Goal: Transaction & Acquisition: Book appointment/travel/reservation

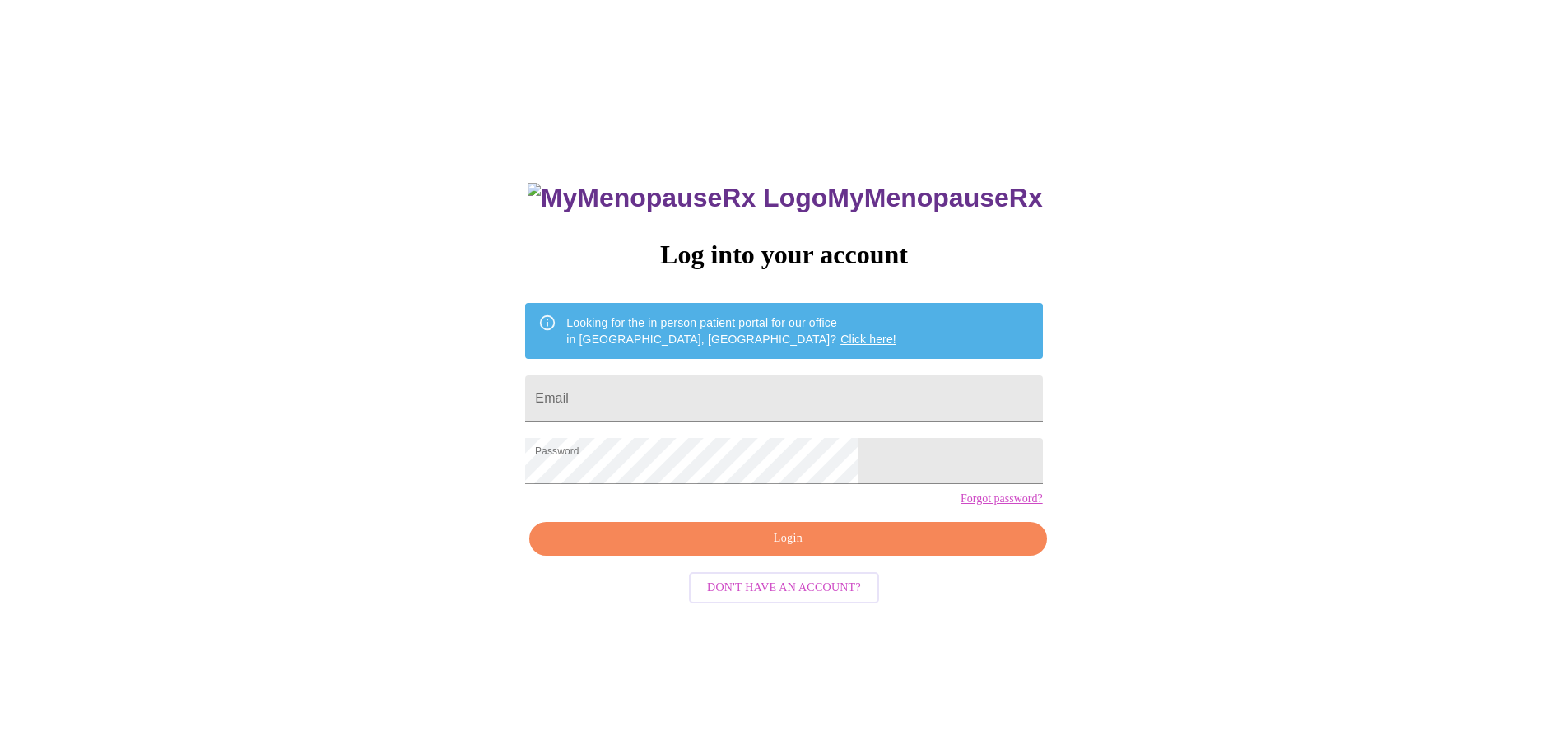
click at [778, 549] on span "Login" at bounding box center [788, 539] width 479 height 21
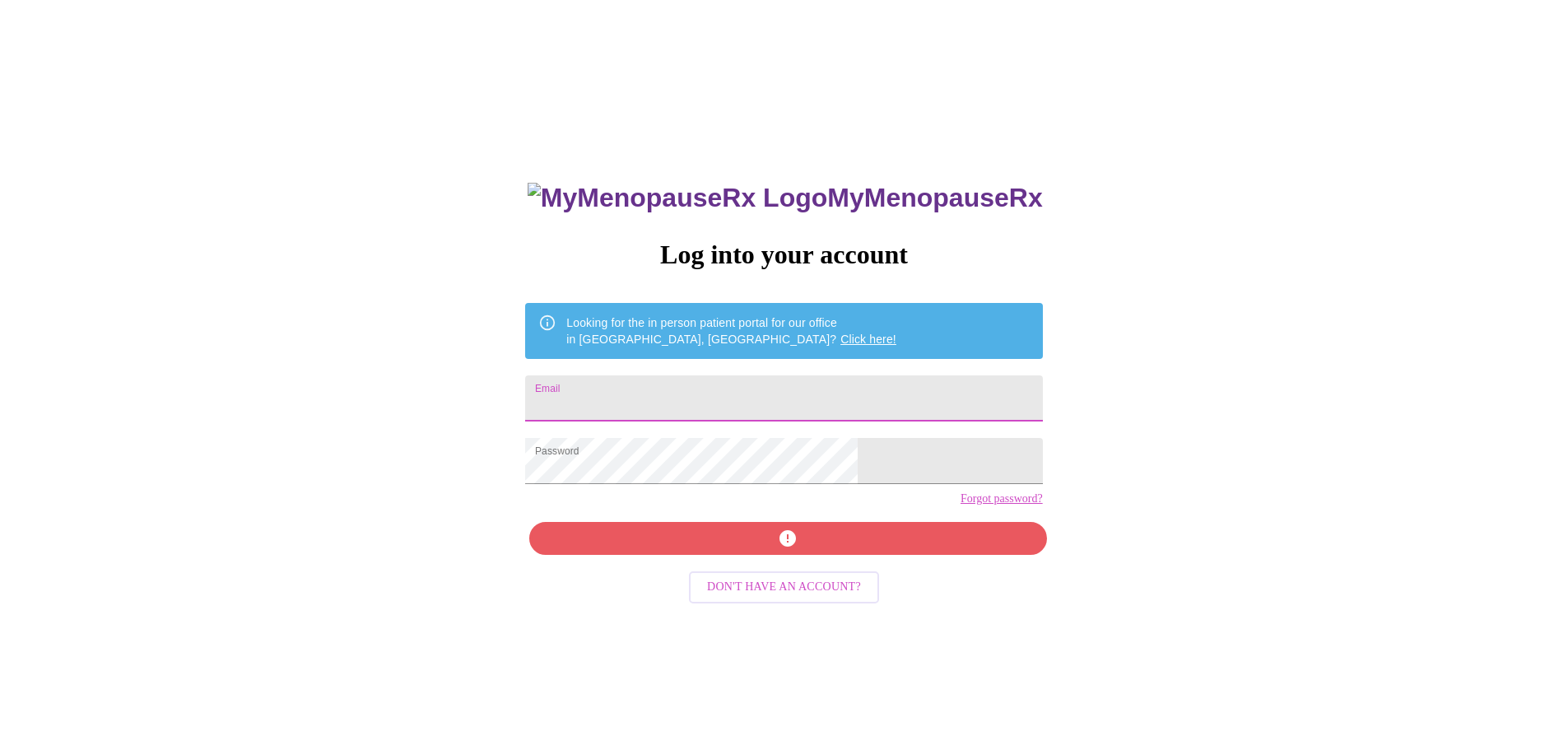
click at [649, 384] on input "Email" at bounding box center [783, 398] width 517 height 46
type input "lorajody1969@gmail.com"
click at [762, 557] on div "MyMenopauseRx Log into your account Looking for the in person patient portal fo…" at bounding box center [784, 531] width 550 height 750
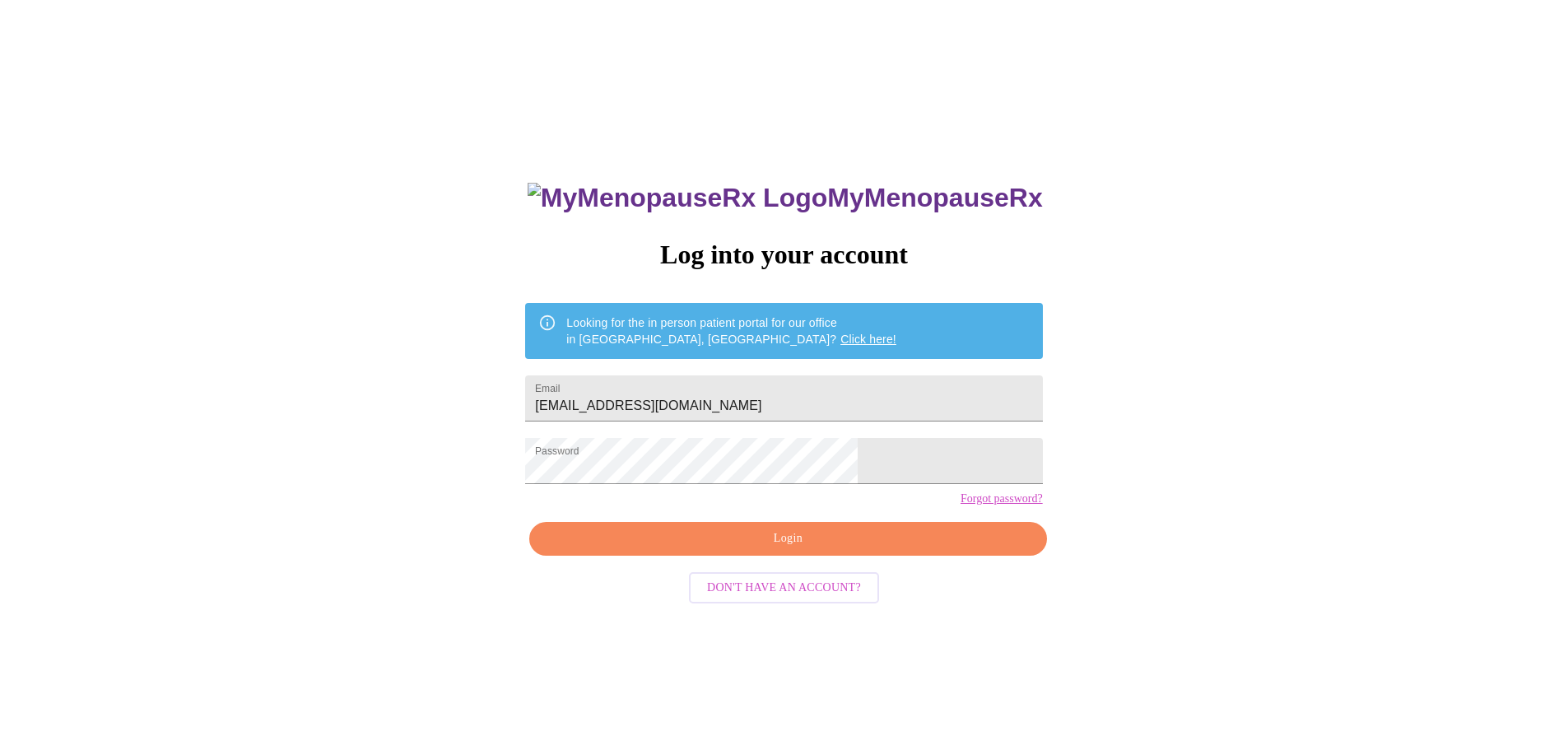
click at [785, 549] on span "Login" at bounding box center [788, 539] width 479 height 21
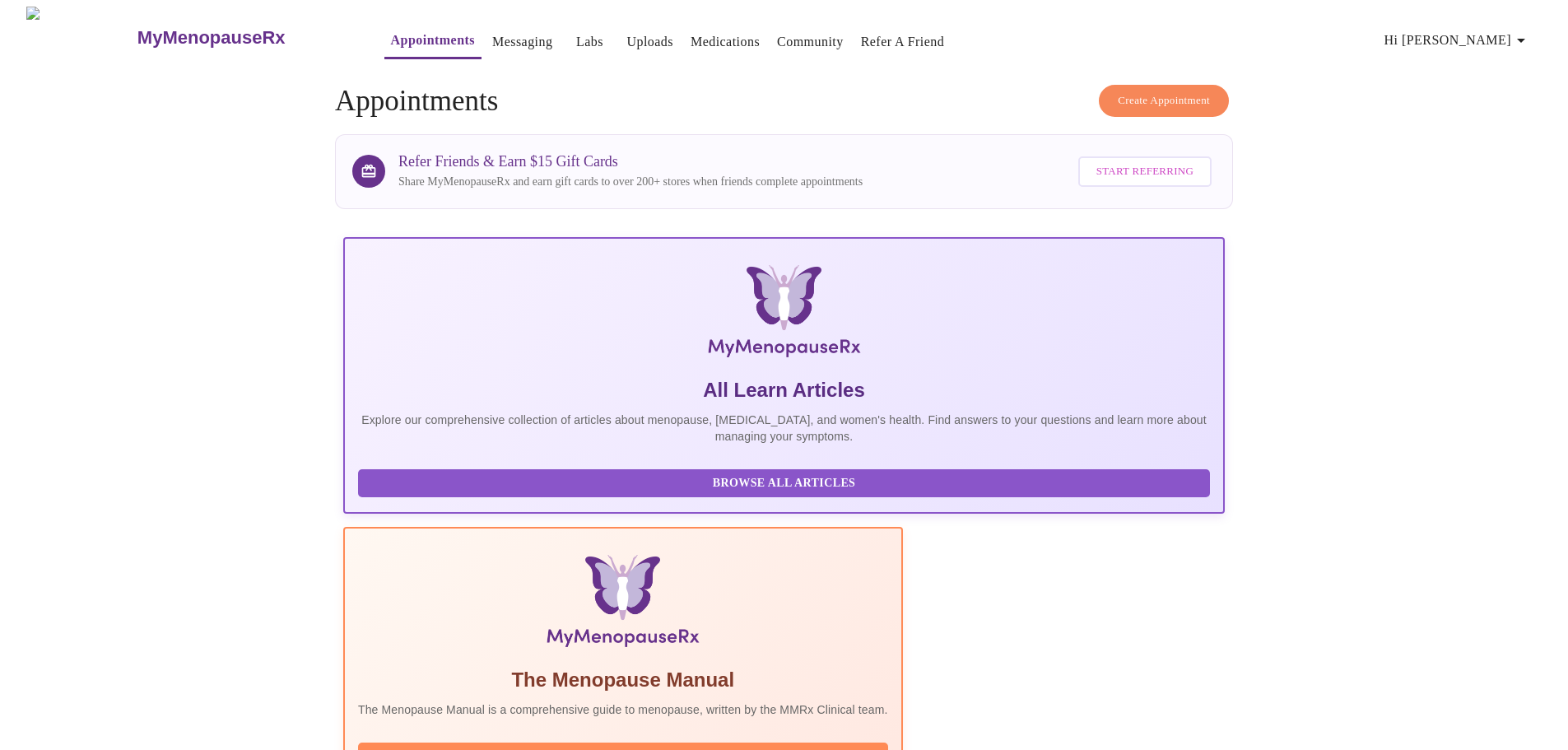
click at [1524, 30] on icon "button" at bounding box center [1521, 40] width 20 height 20
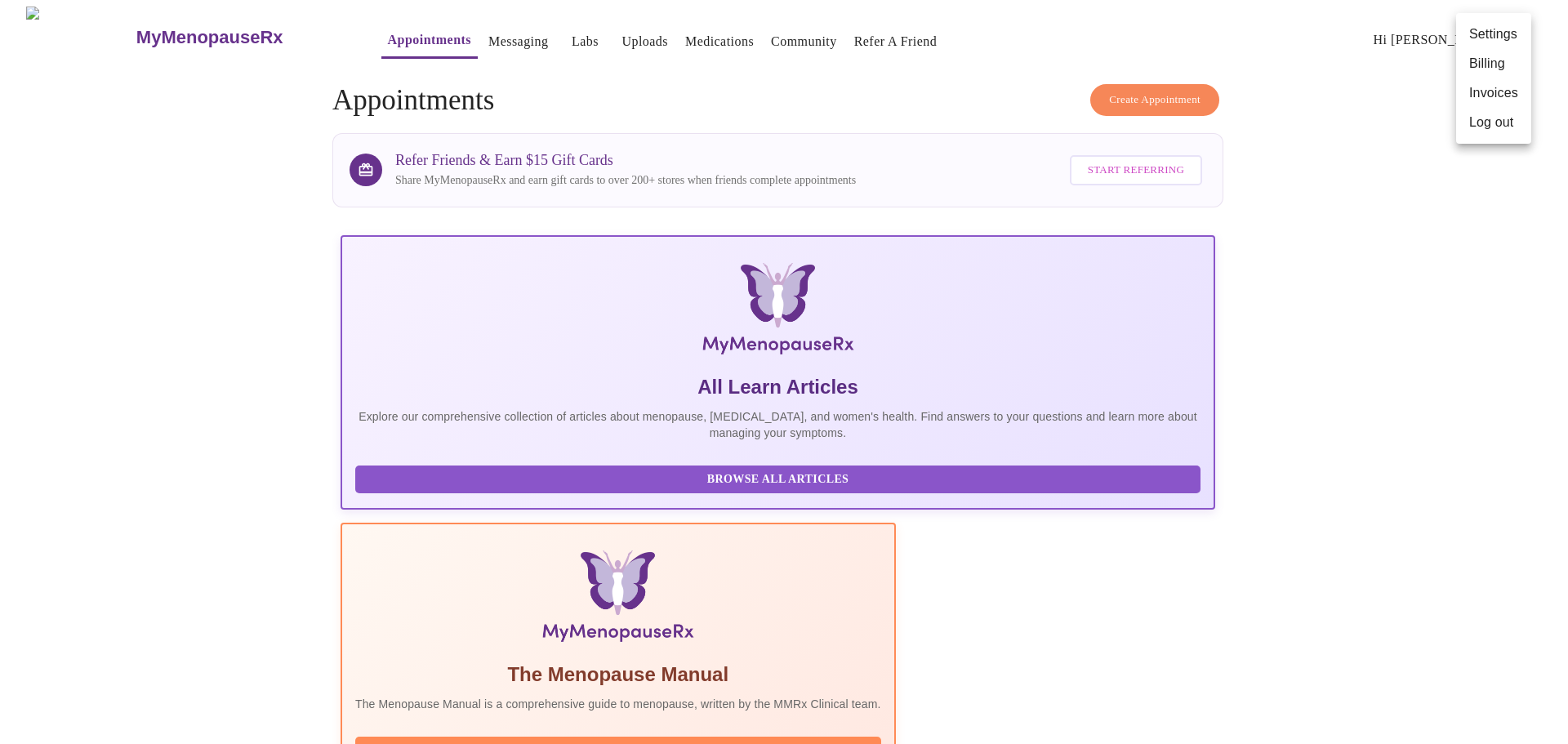
click at [335, 71] on div at bounding box center [784, 372] width 1568 height 744
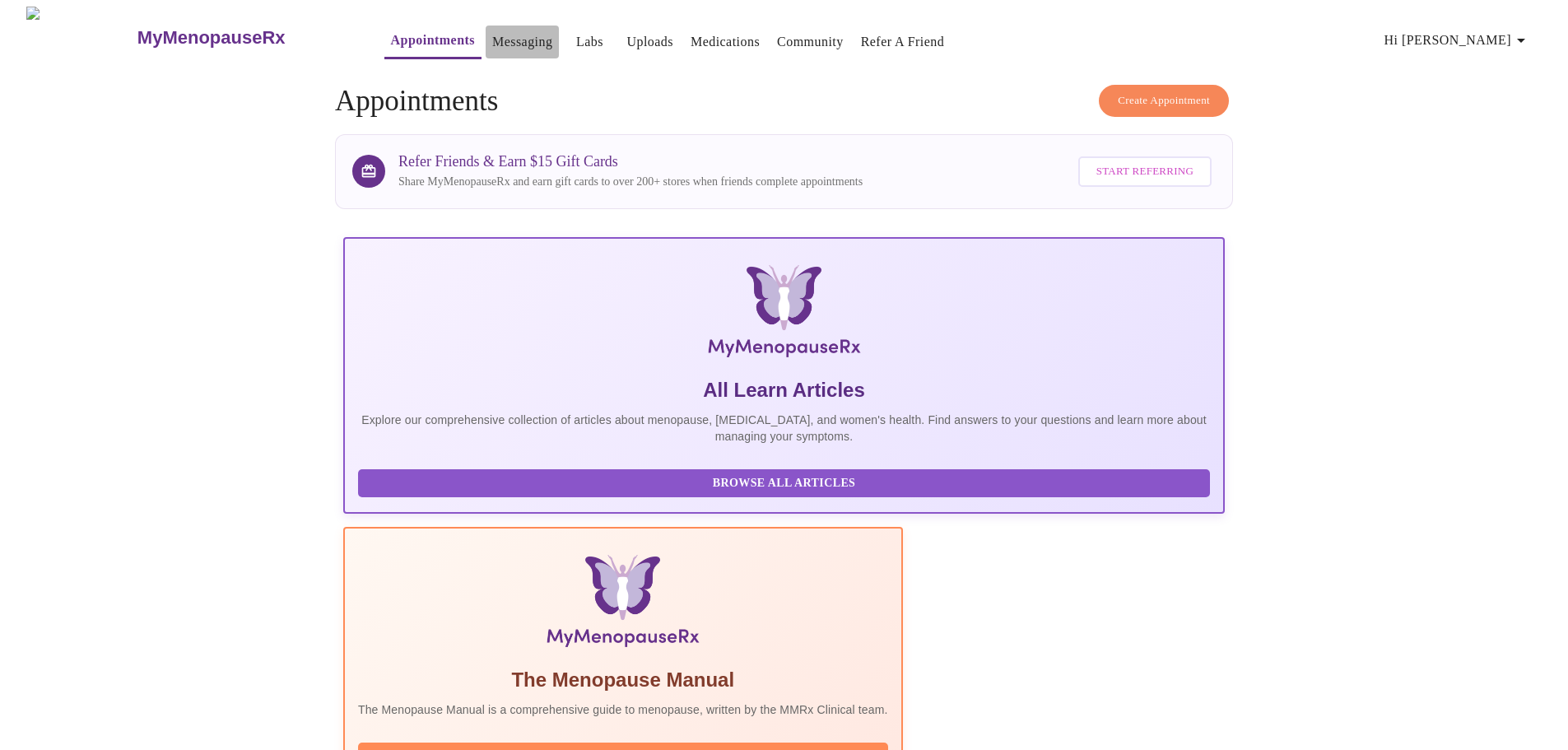
click at [492, 32] on link "Messaging" at bounding box center [521, 42] width 60 height 23
click at [1165, 92] on span "Create Appointment" at bounding box center [1164, 100] width 92 height 19
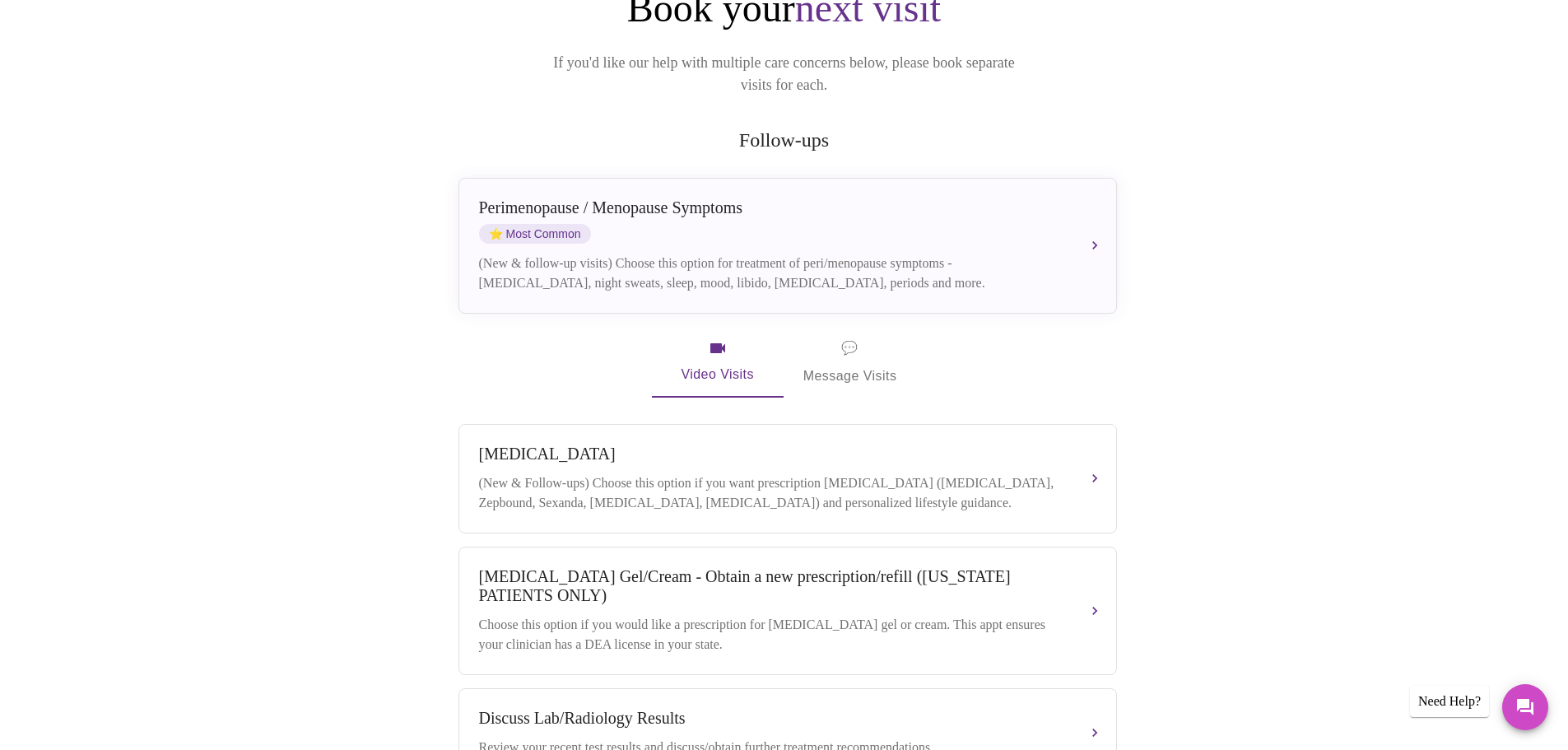
scroll to position [220, 0]
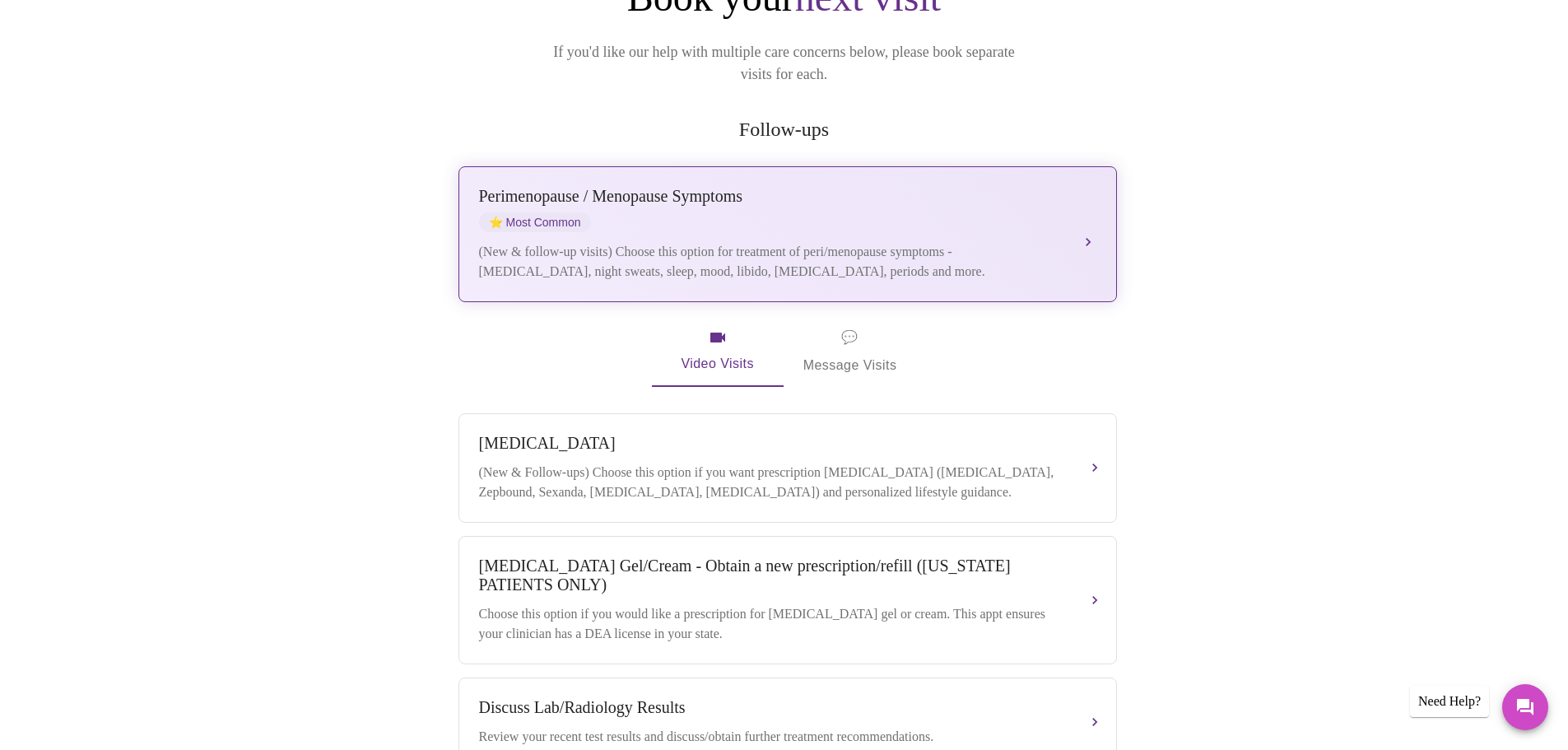
click at [737, 196] on div "Perimenopause / Menopause Symptoms ⭐ Most Common" at bounding box center [771, 210] width 584 height 46
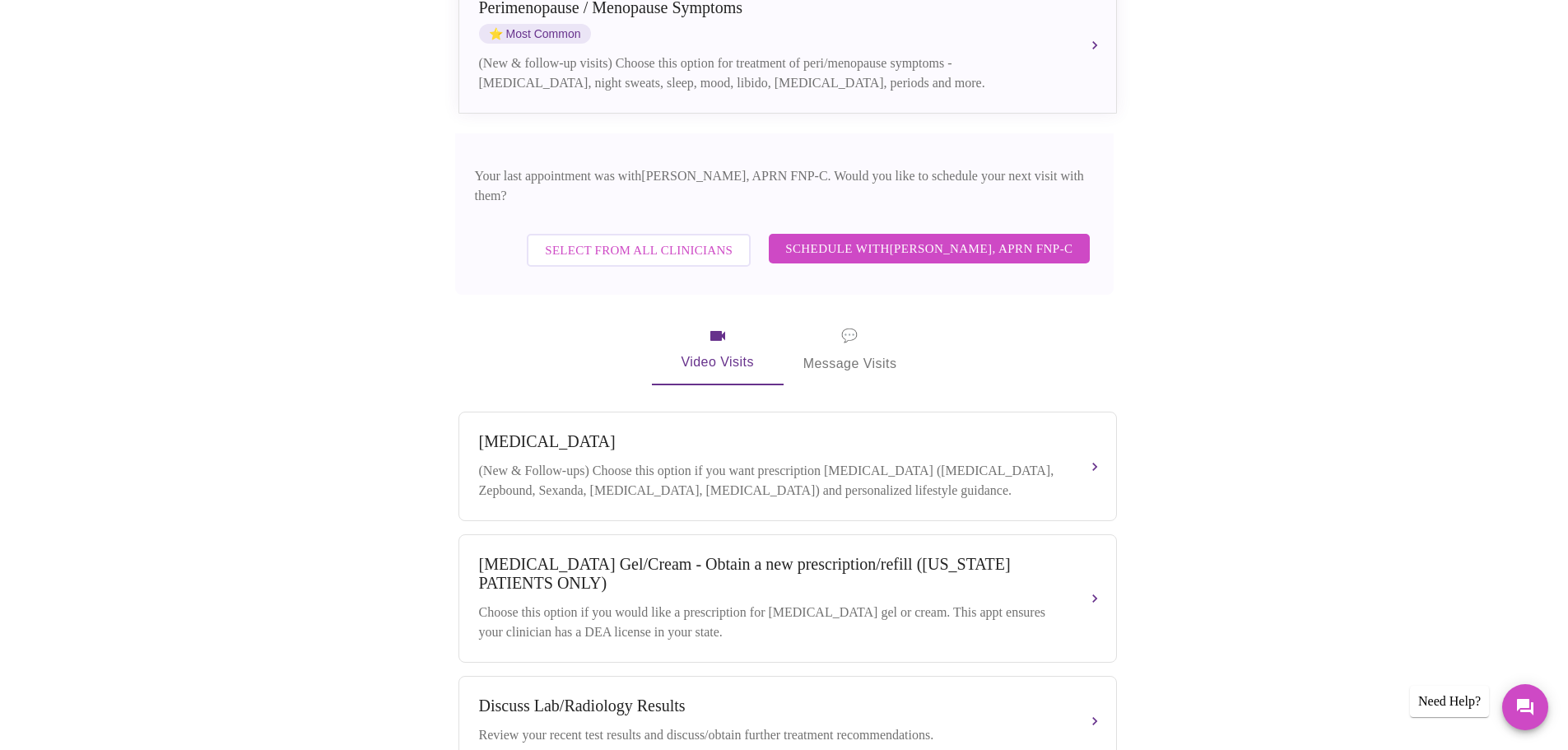
scroll to position [439, 0]
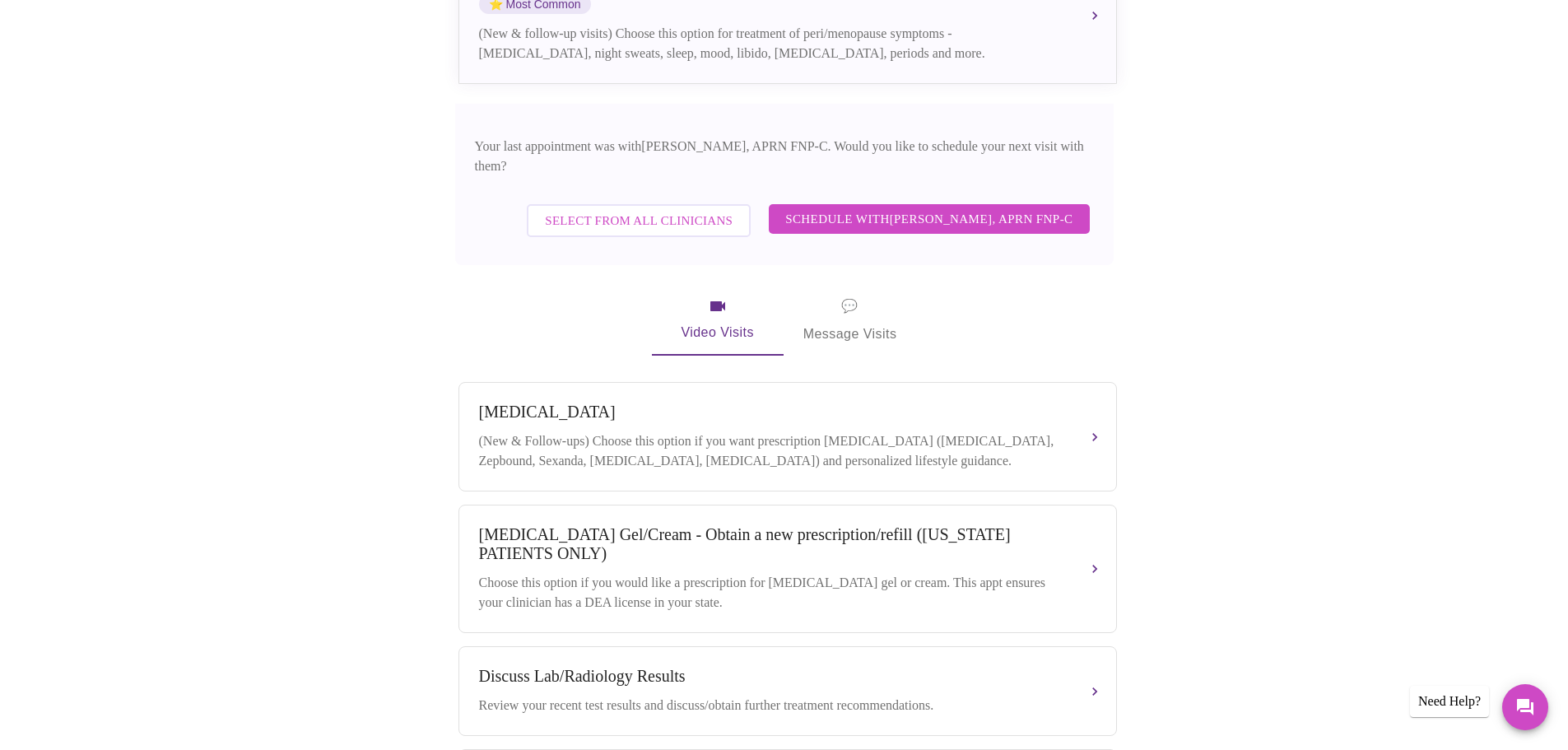
click at [917, 208] on span "Schedule with Kelly Perisin, APRN FNP-C" at bounding box center [928, 219] width 288 height 22
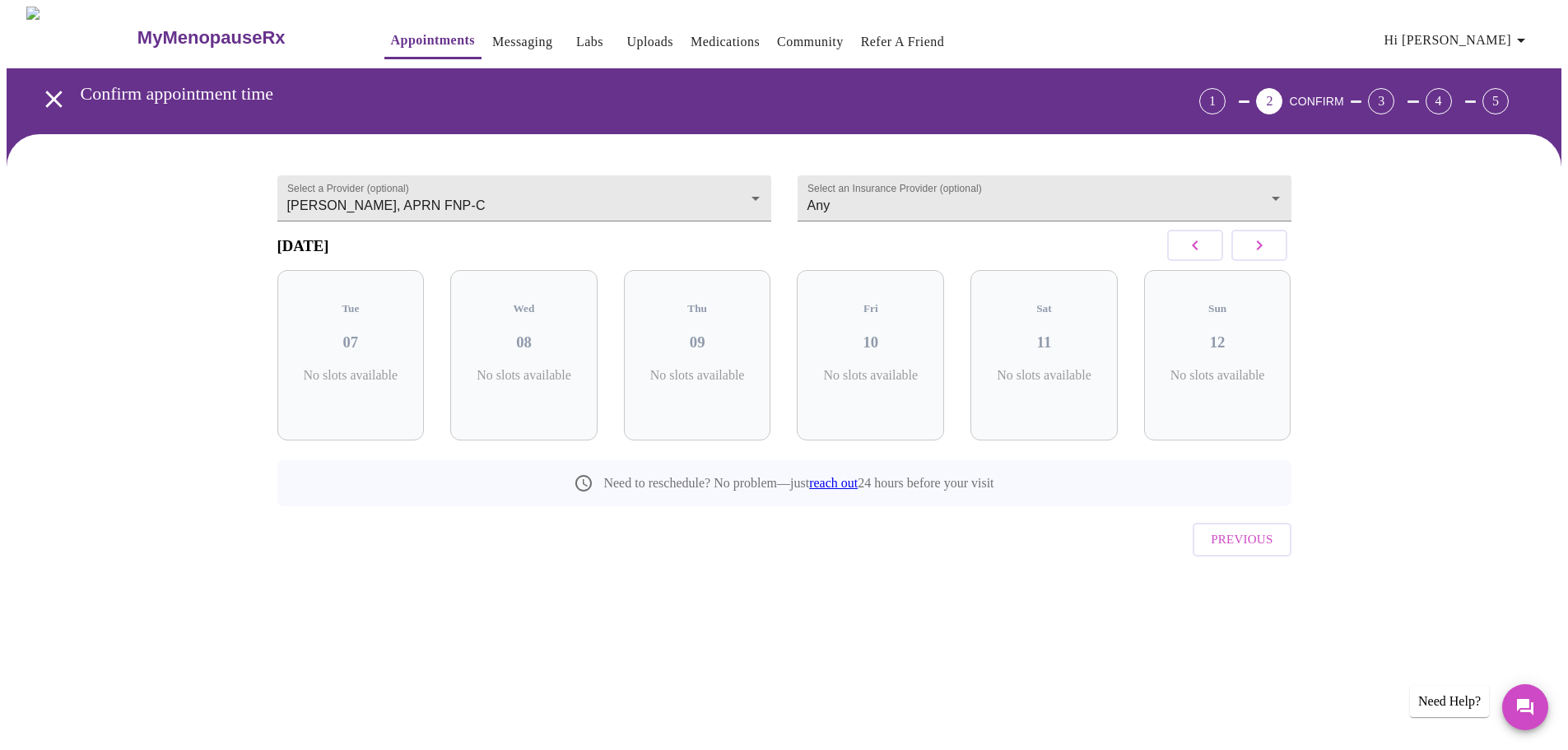
scroll to position [0, 0]
click at [1253, 250] on button "button" at bounding box center [1265, 245] width 56 height 31
click at [1259, 255] on icon "button" at bounding box center [1265, 246] width 20 height 20
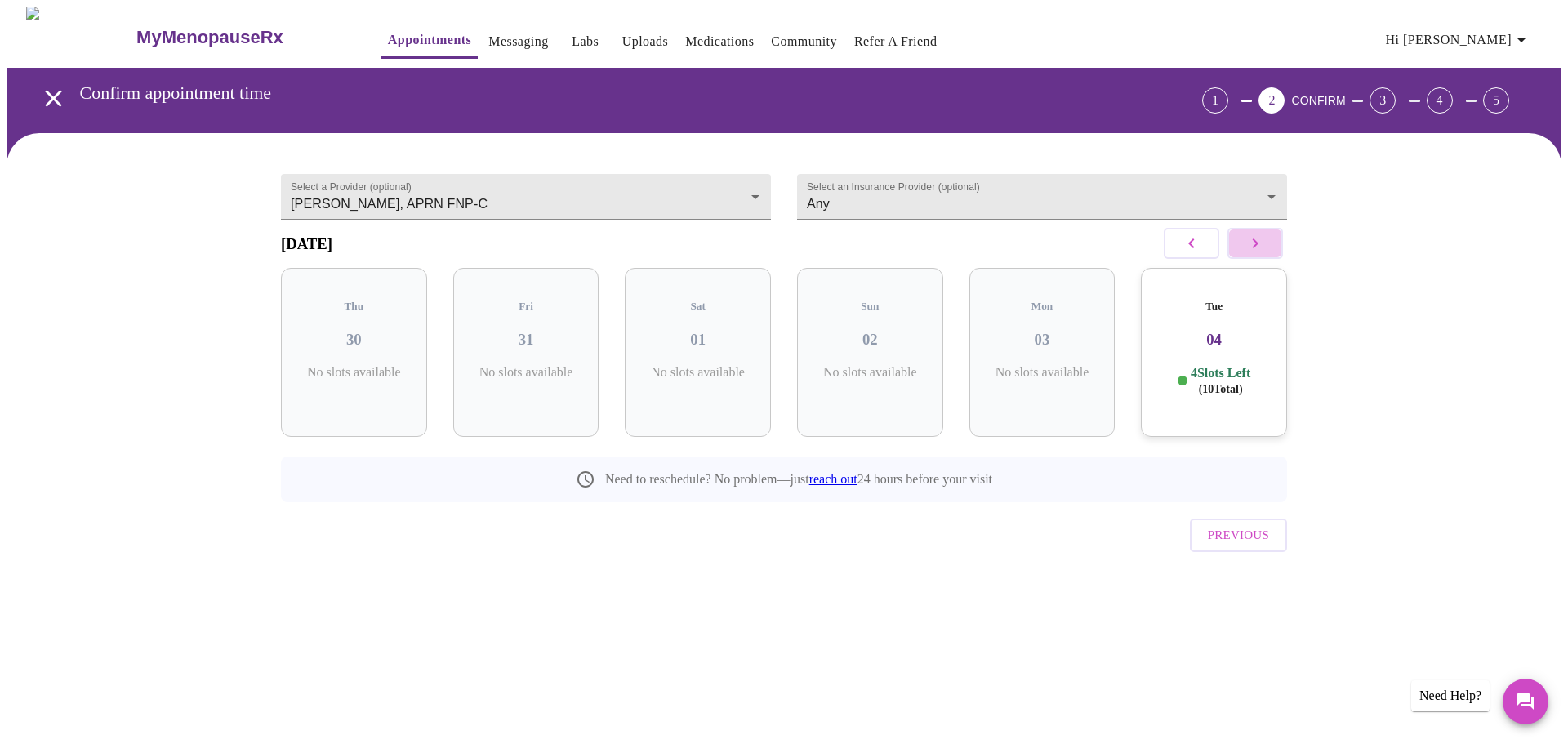
click at [1249, 253] on icon "button" at bounding box center [1255, 244] width 20 height 20
click at [1255, 253] on icon "button" at bounding box center [1255, 244] width 20 height 20
click at [337, 312] on div "Tue 11 4 Slots Left ( 8 Total)" at bounding box center [354, 352] width 146 height 169
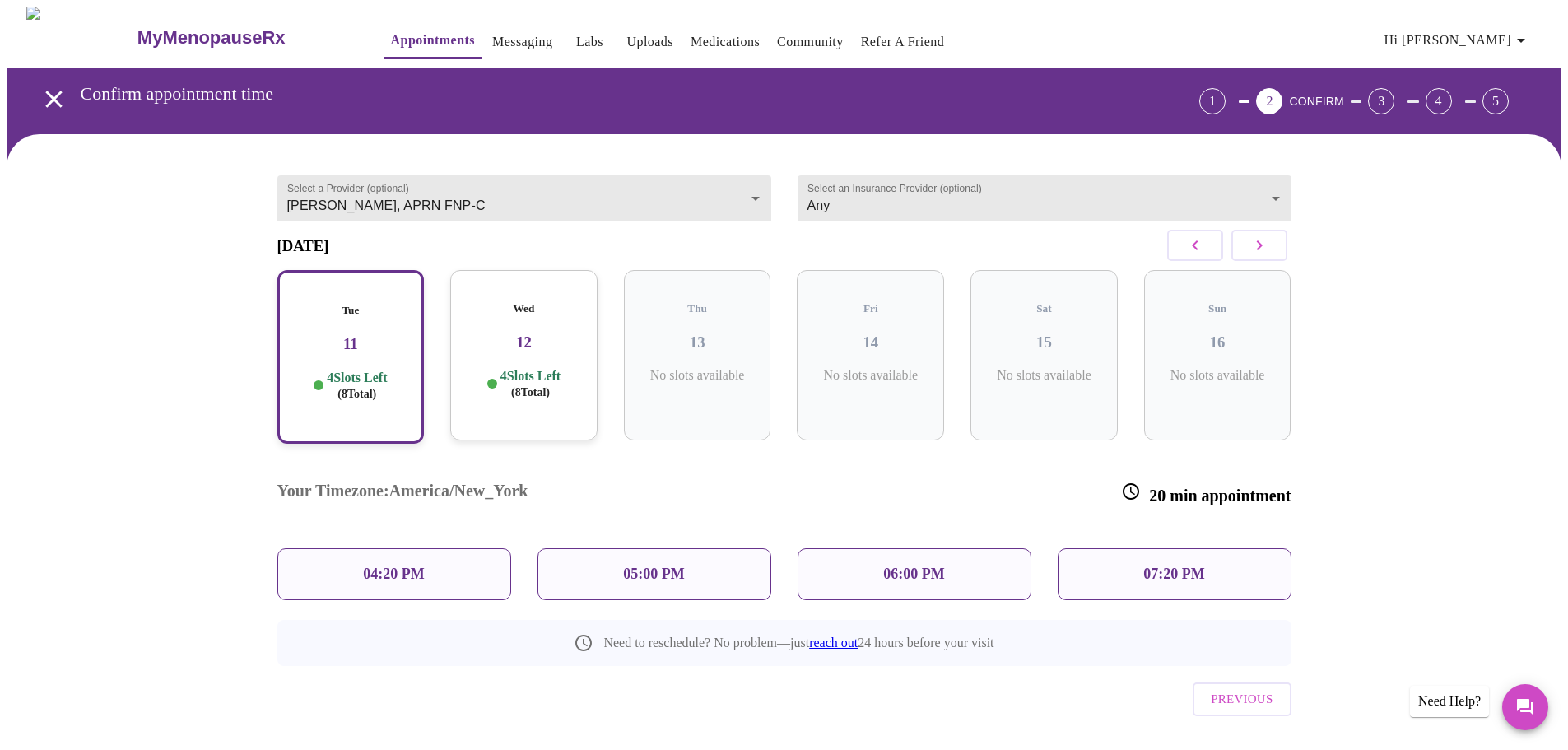
click at [656, 548] on div "05:00 PM" at bounding box center [654, 574] width 234 height 52
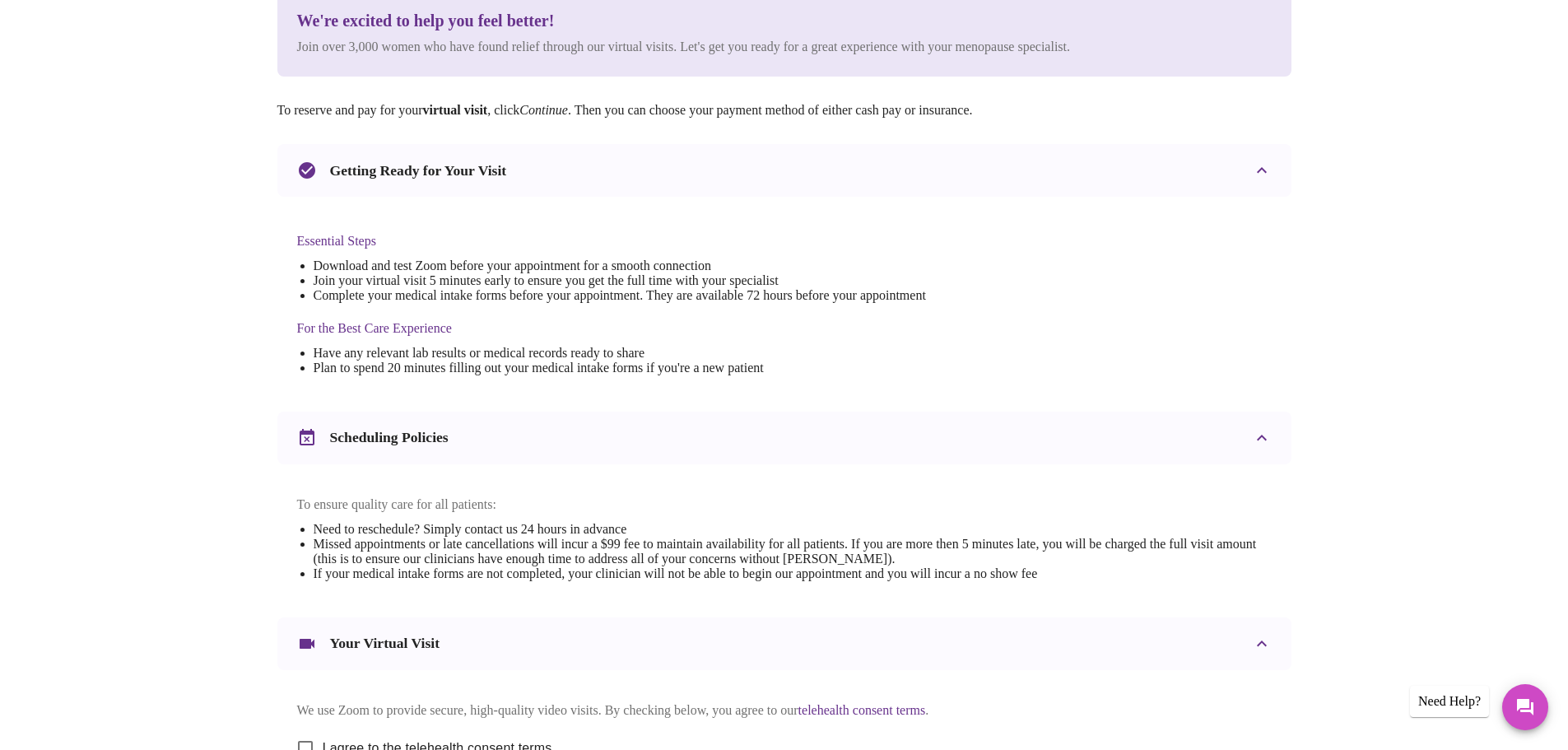
scroll to position [439, 0]
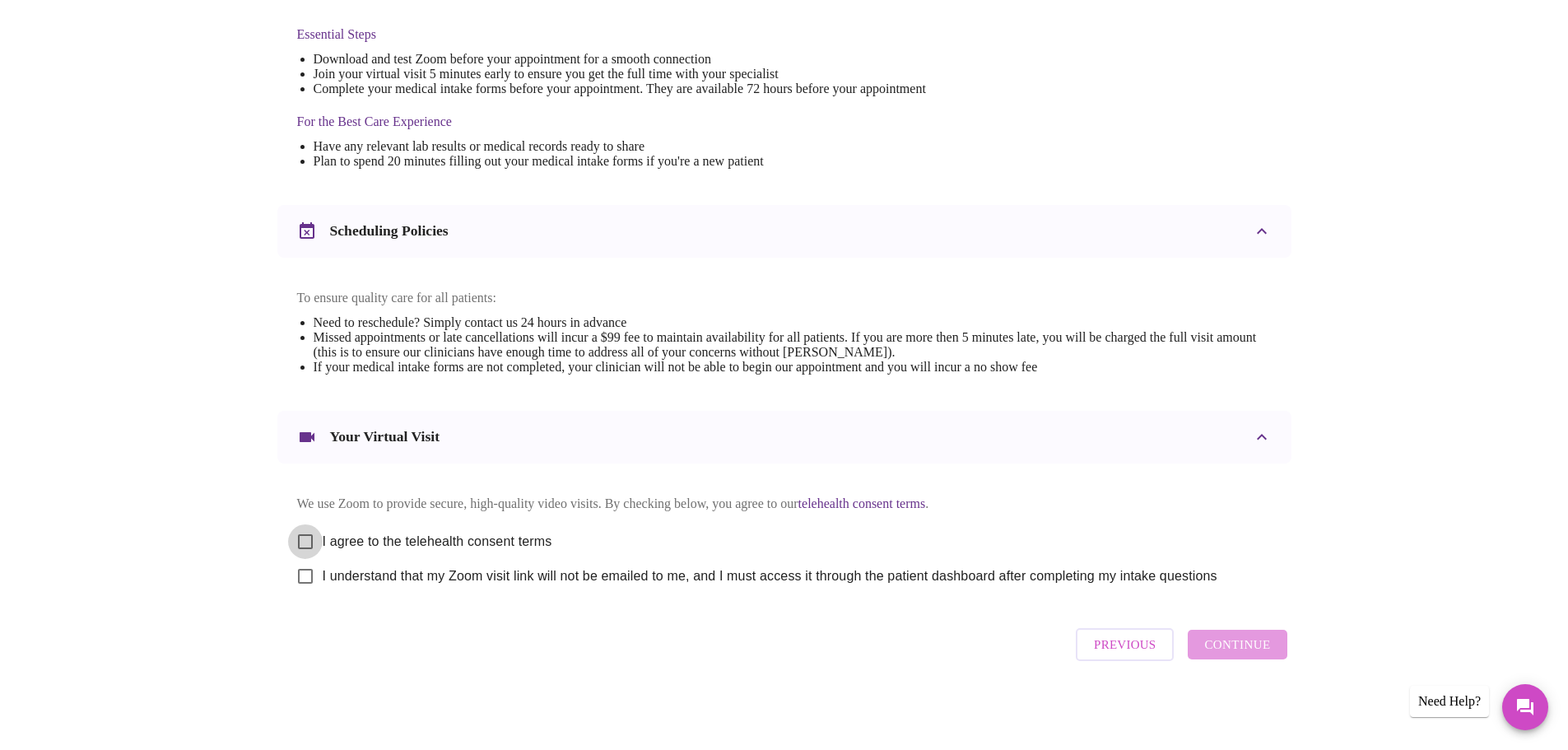
click at [309, 538] on input "I agree to the telehealth consent terms" at bounding box center [306, 541] width 35 height 35
checkbox input "true"
click at [309, 577] on input "I understand that my Zoom visit link will not be emailed to me, and I must acce…" at bounding box center [306, 576] width 35 height 35
checkbox input "true"
click at [1236, 655] on span "Continue" at bounding box center [1236, 644] width 65 height 22
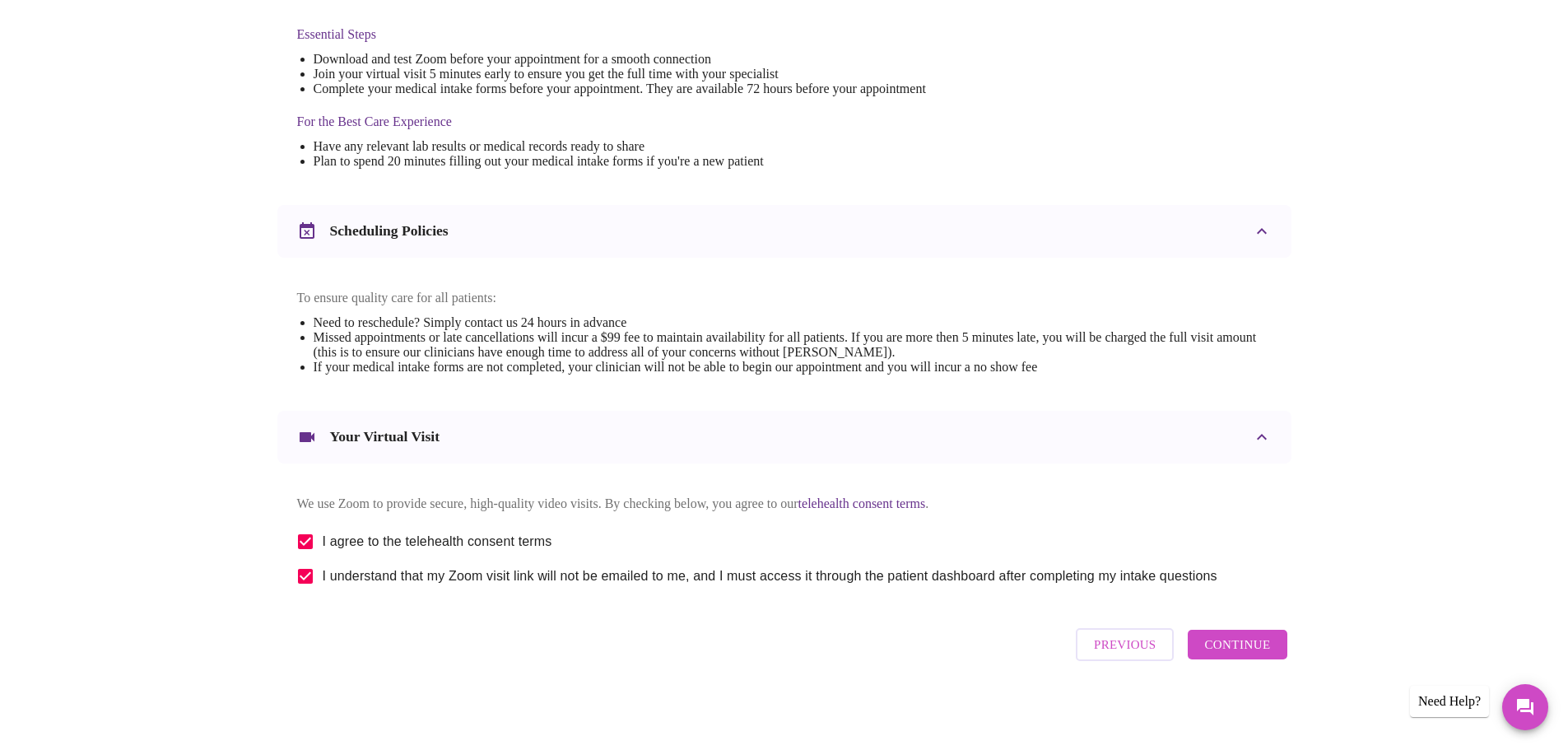
scroll to position [0, 0]
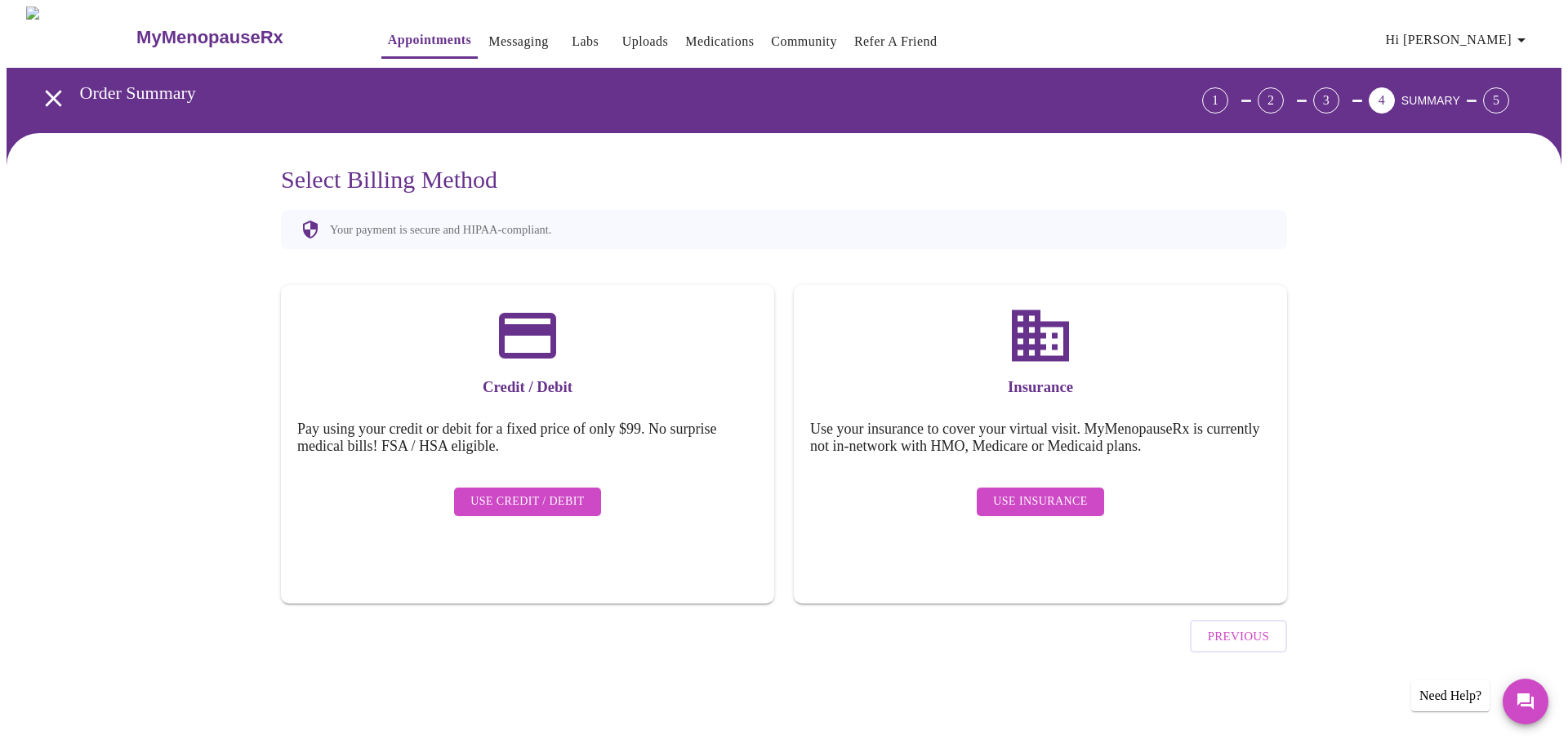
click at [1025, 492] on span "Use Insurance" at bounding box center [1040, 501] width 94 height 20
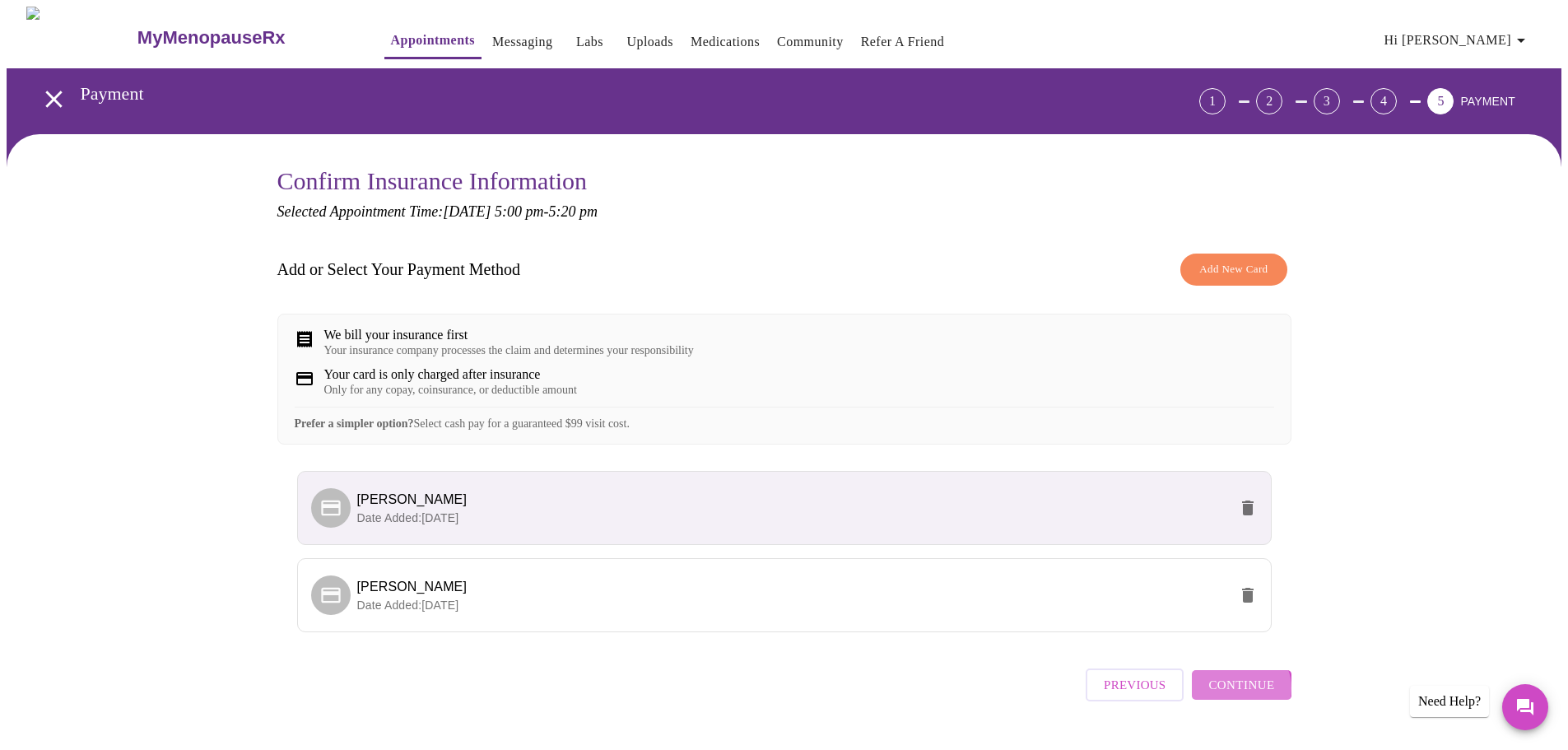
click at [1239, 695] on span "Continue" at bounding box center [1241, 685] width 65 height 22
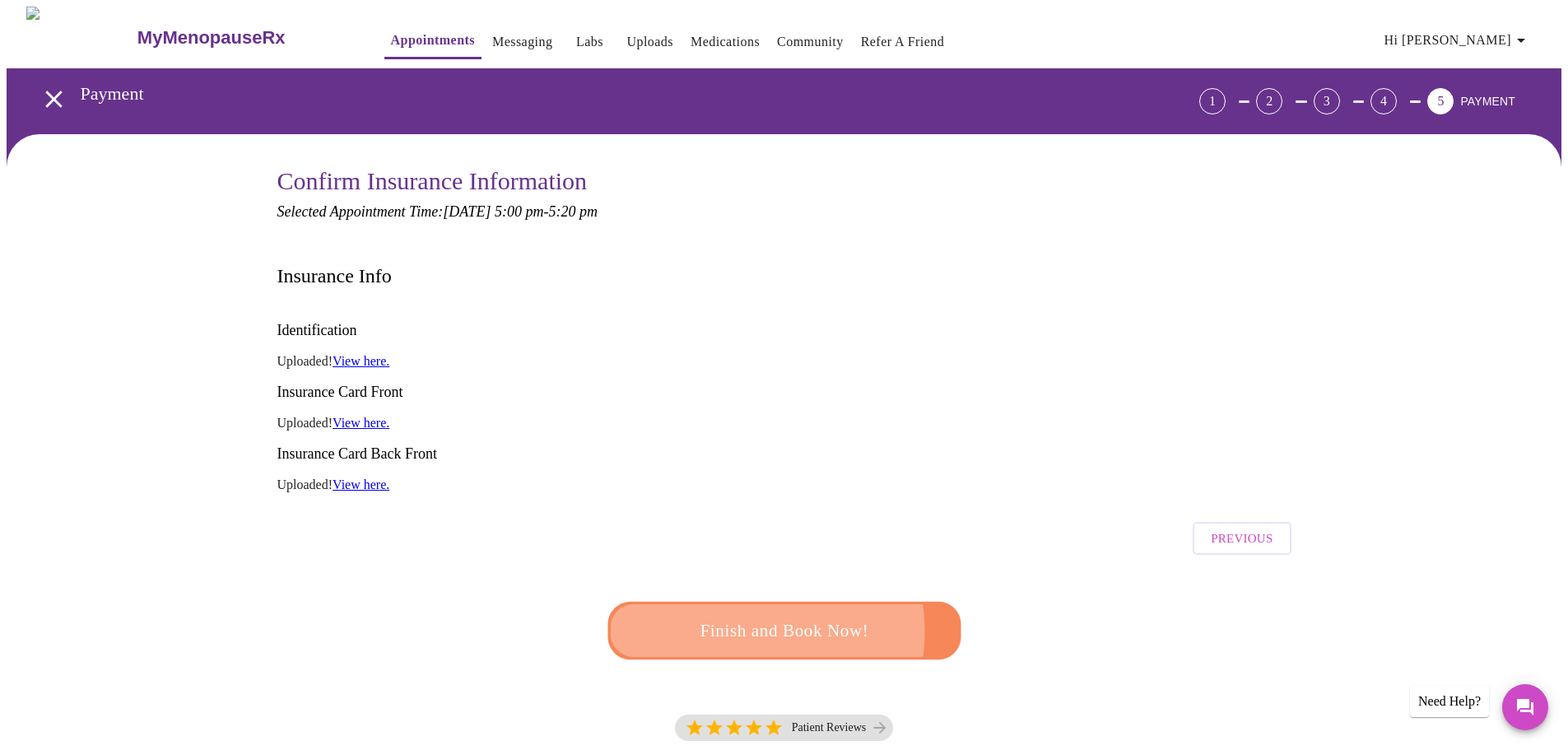
click at [733, 615] on span "Finish and Book Now!" at bounding box center [784, 630] width 307 height 30
